Goal: Find specific page/section: Find specific page/section

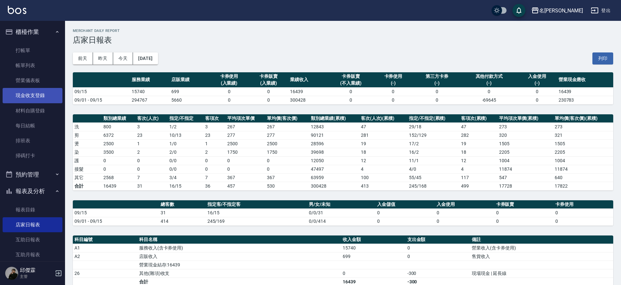
scroll to position [112, 0]
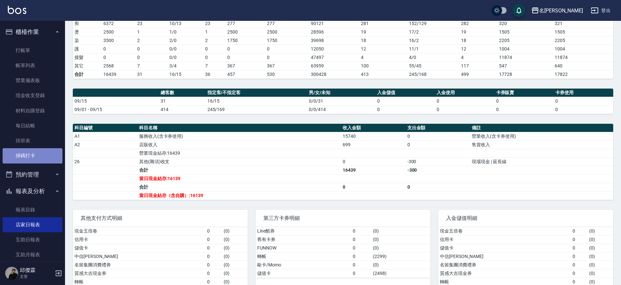
click at [34, 151] on link "掃碼打卡" at bounding box center [33, 155] width 60 height 15
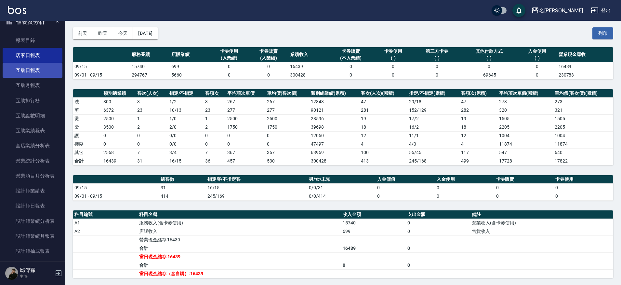
scroll to position [170, 0]
click at [40, 70] on link "互助日報表" at bounding box center [33, 69] width 60 height 15
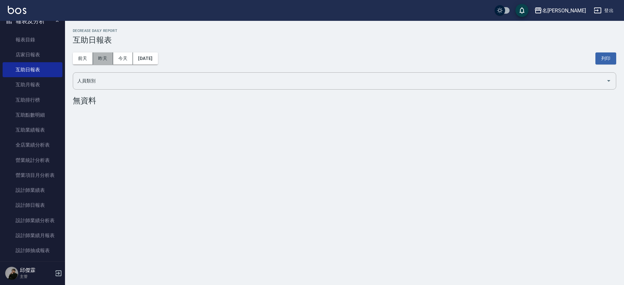
click at [109, 58] on button "昨天" at bounding box center [103, 58] width 20 height 12
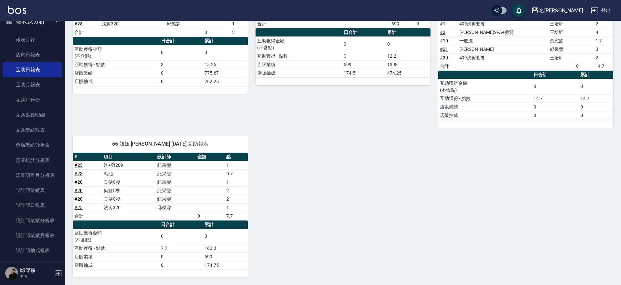
scroll to position [107, 0]
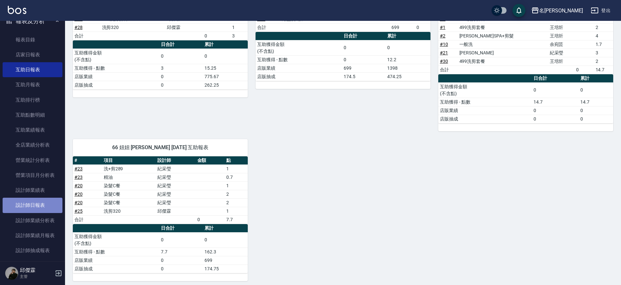
click at [37, 197] on link "設計師日報表" at bounding box center [33, 204] width 60 height 15
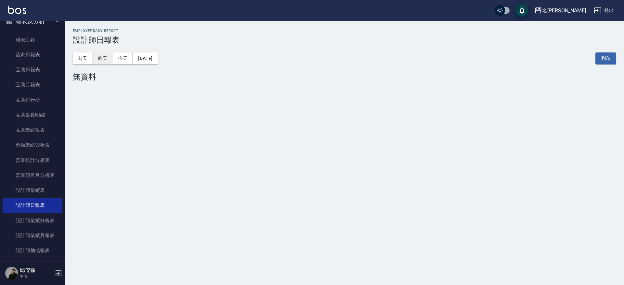
drag, startPoint x: 103, startPoint y: 57, endPoint x: 102, endPoint y: 54, distance: 3.6
click at [103, 57] on button "昨天" at bounding box center [103, 58] width 20 height 12
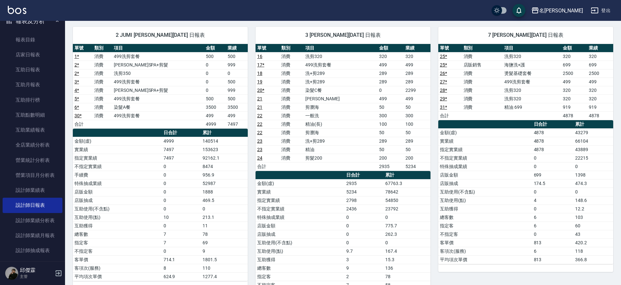
scroll to position [46, 0]
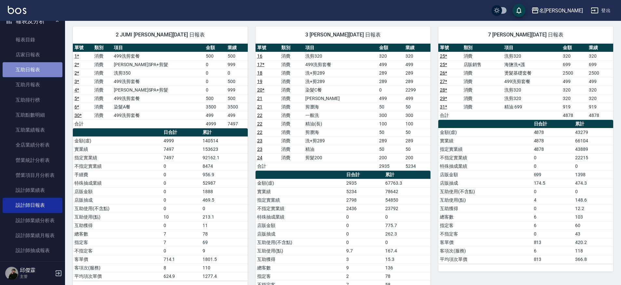
click at [37, 69] on link "互助日報表" at bounding box center [33, 69] width 60 height 15
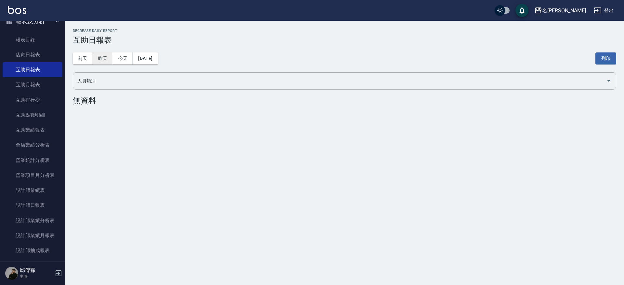
click at [102, 57] on button "昨天" at bounding box center [103, 58] width 20 height 12
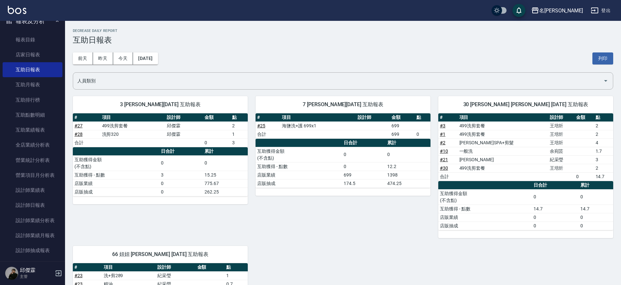
click at [153, 46] on div "前天 昨天 今天 2025/09/15 列印" at bounding box center [343, 59] width 540 height 28
